Goal: Task Accomplishment & Management: Use online tool/utility

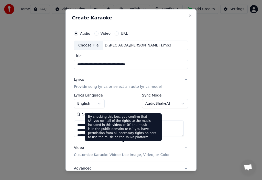
scroll to position [211, 0]
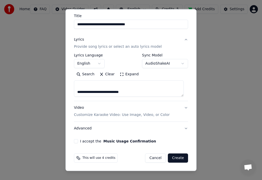
click at [119, 114] on p "Customize Karaoke Video: Use Image, Video, or Color" at bounding box center [122, 115] width 96 height 5
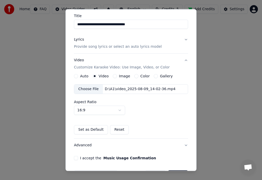
click at [122, 76] on label "Image" at bounding box center [124, 76] width 11 height 4
click at [117, 76] on button "Image" at bounding box center [115, 76] width 4 height 4
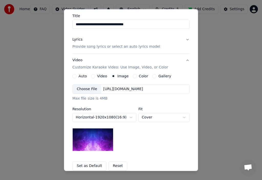
click at [91, 88] on div "Choose File" at bounding box center [87, 89] width 29 height 9
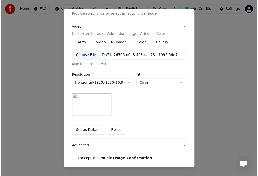
scroll to position [93, 0]
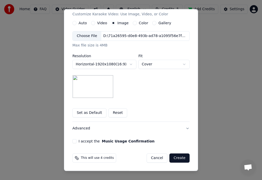
drag, startPoint x: 72, startPoint y: 142, endPoint x: 77, endPoint y: 142, distance: 5.2
click at [73, 142] on button "I accept the Music Usage Confirmation" at bounding box center [74, 141] width 4 height 4
click at [179, 156] on button "Create" at bounding box center [179, 158] width 20 height 9
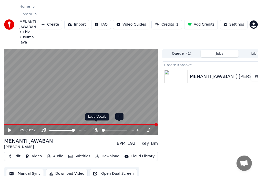
click at [96, 128] on icon at bounding box center [95, 130] width 5 height 4
click at [71, 169] on button "Download Video" at bounding box center [67, 173] width 42 height 9
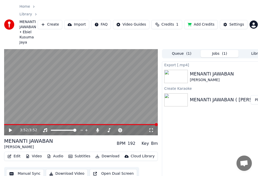
click at [10, 128] on icon at bounding box center [10, 130] width 3 height 4
click at [256, 72] on button "Show" at bounding box center [257, 76] width 18 height 9
click at [249, 21] on html "Home Library MENANTI JAWABAN • Ebiel Kusuma Jaya Create Import FAQ Video Guides…" at bounding box center [129, 88] width 258 height 176
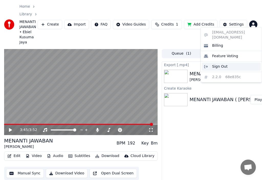
click at [217, 64] on span "Sign Out" at bounding box center [219, 66] width 15 height 5
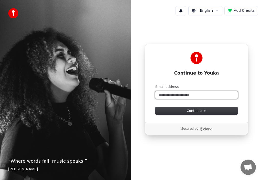
click at [173, 95] on input "Email address" at bounding box center [196, 95] width 82 height 8
type input "*"
click at [155, 85] on button "submit" at bounding box center [155, 85] width 0 height 0
type input "**********"
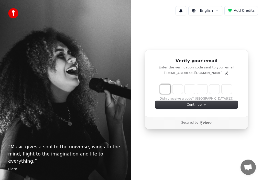
type input "*"
type input "**"
type input "*"
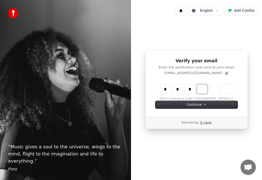
type input "***"
type input "*"
type input "****"
type input "*"
type input "******"
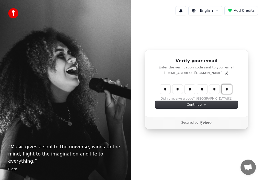
type input "*"
